Goal: Navigation & Orientation: Find specific page/section

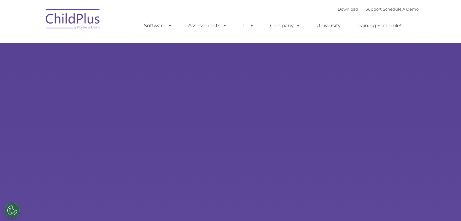
select select "MEDIUM"
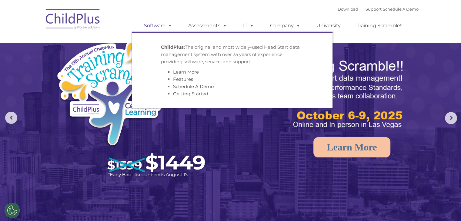
click at [161, 28] on link "Software" at bounding box center [158, 26] width 40 height 12
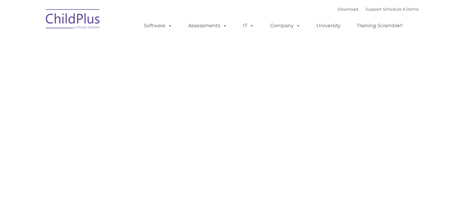
click at [75, 17] on img at bounding box center [73, 20] width 61 height 30
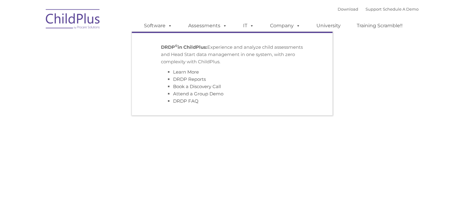
scroll to position [58, 0]
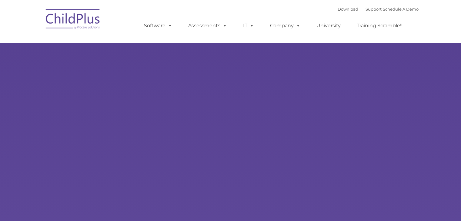
type input ""
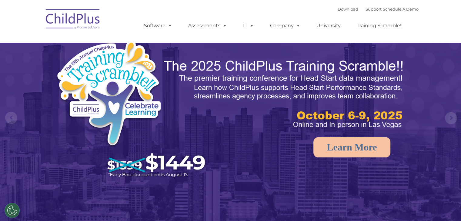
select select "MEDIUM"
